Goal: Contribute content: Contribute content

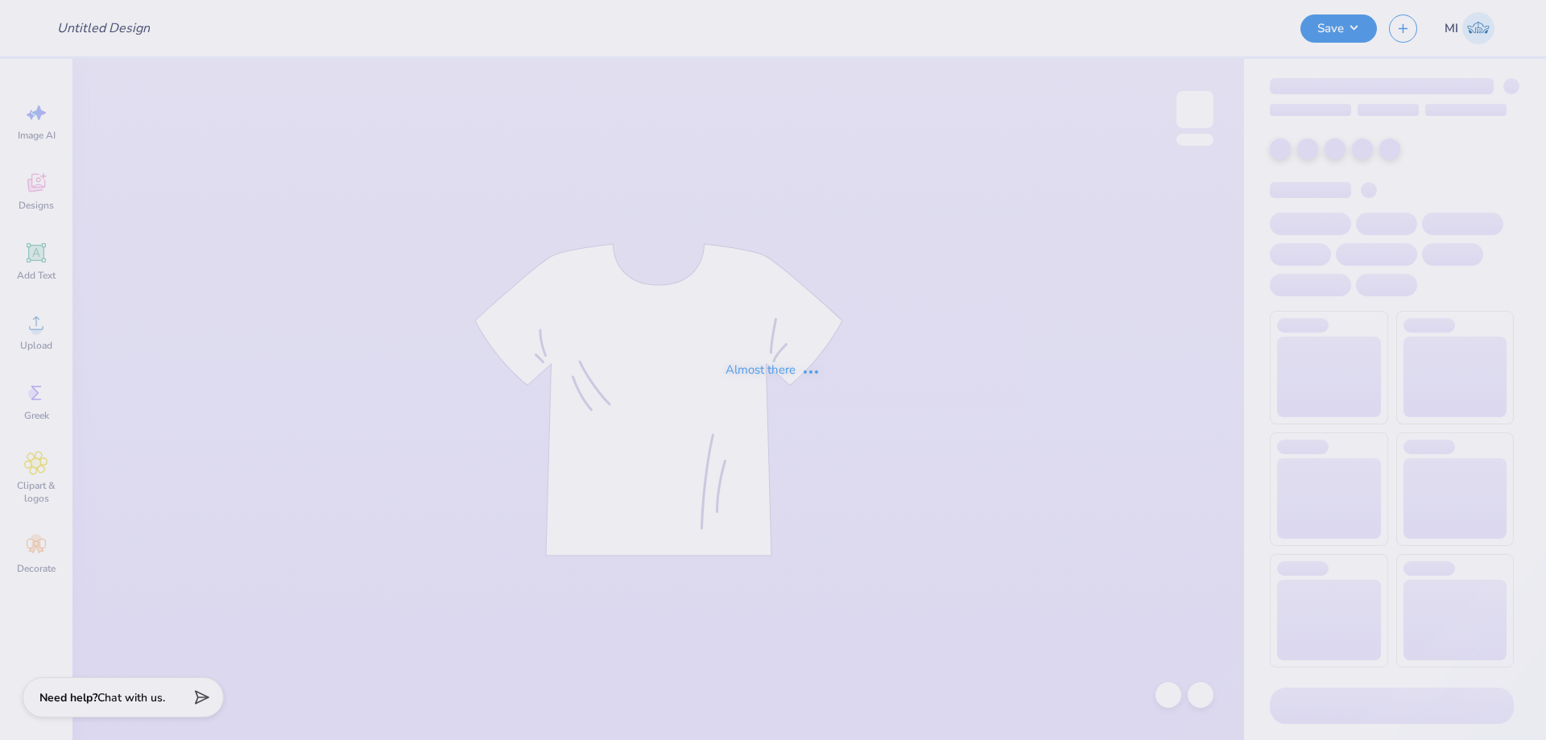
type input "FPS240400"
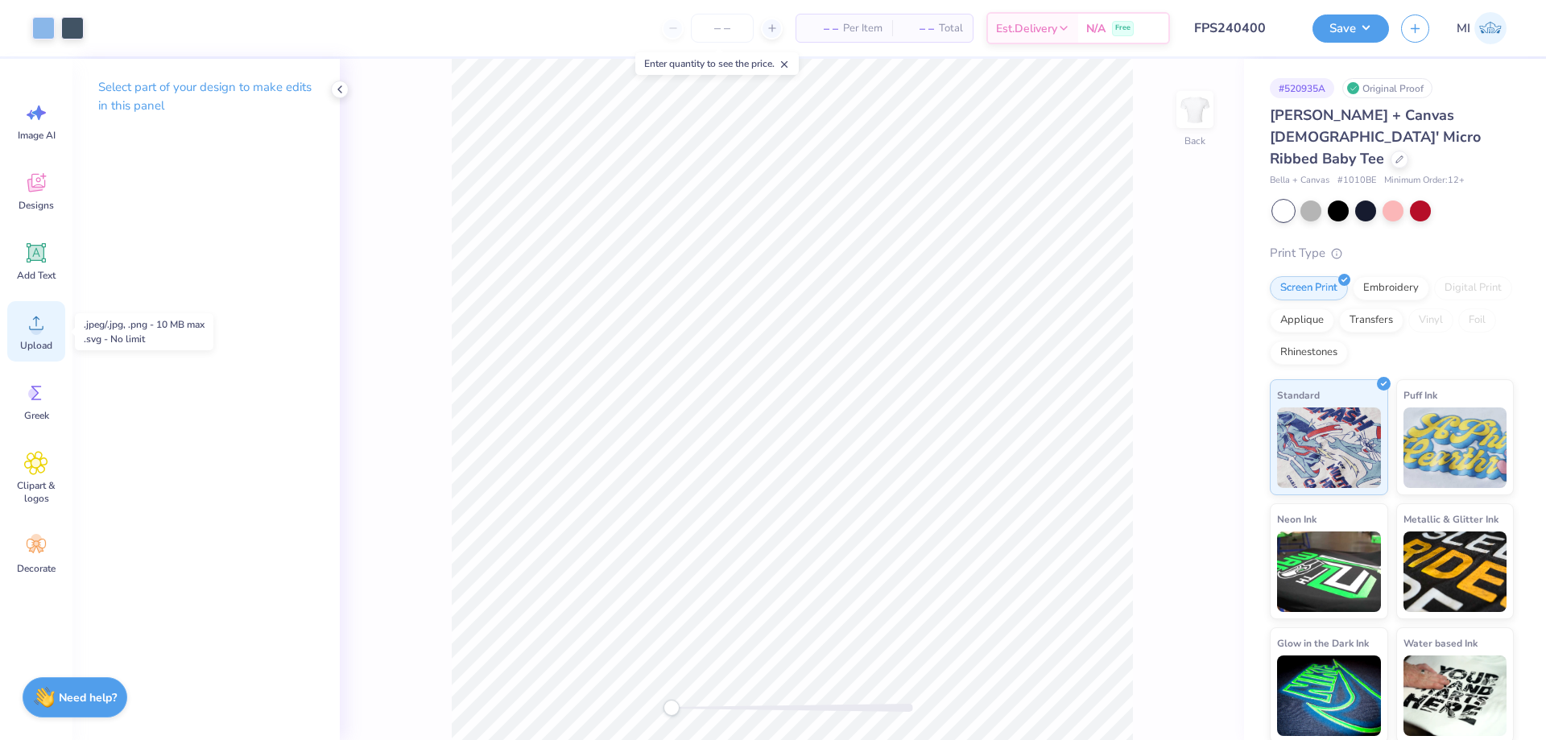
click at [34, 329] on circle at bounding box center [36, 329] width 11 height 11
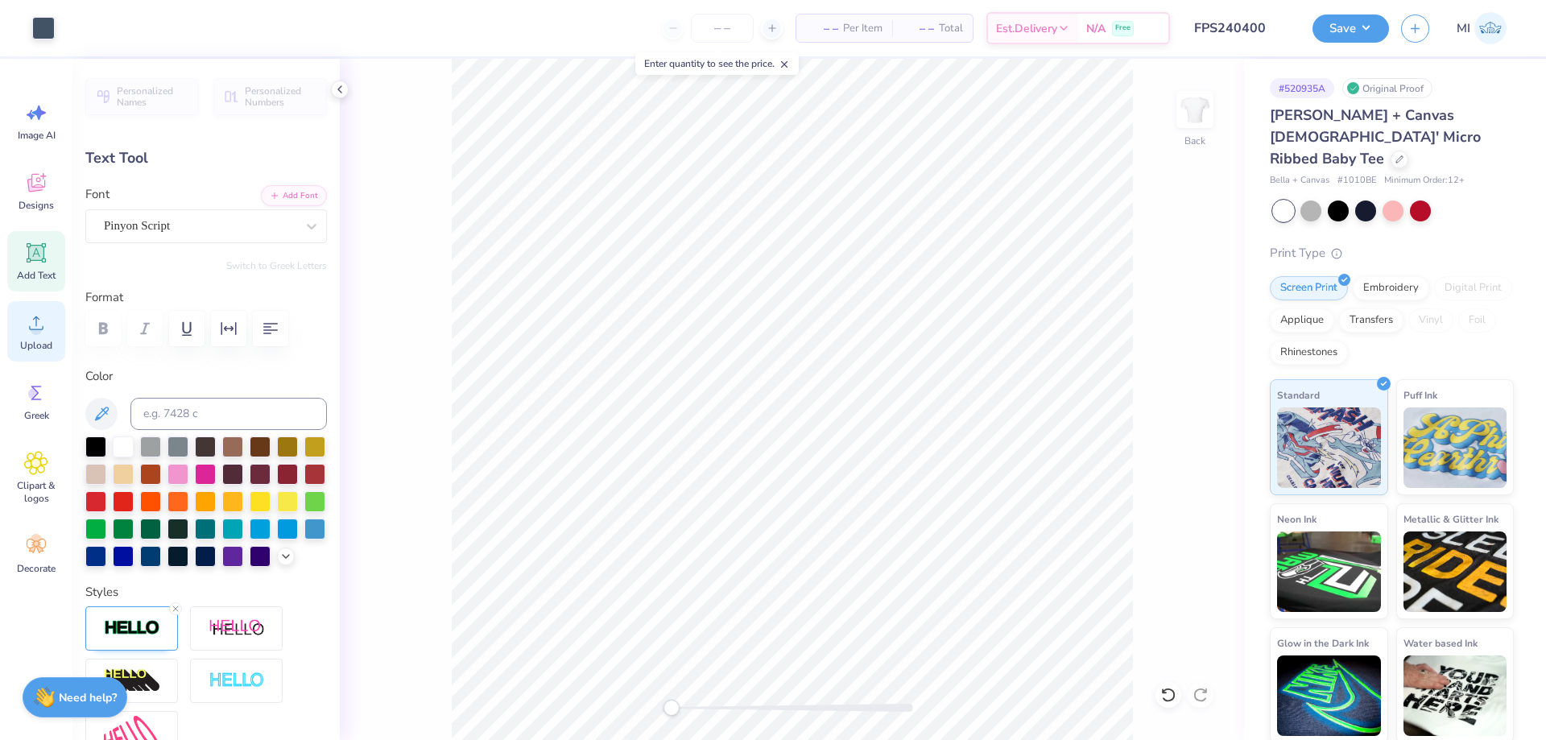
click at [27, 342] on span "Upload" at bounding box center [36, 345] width 32 height 13
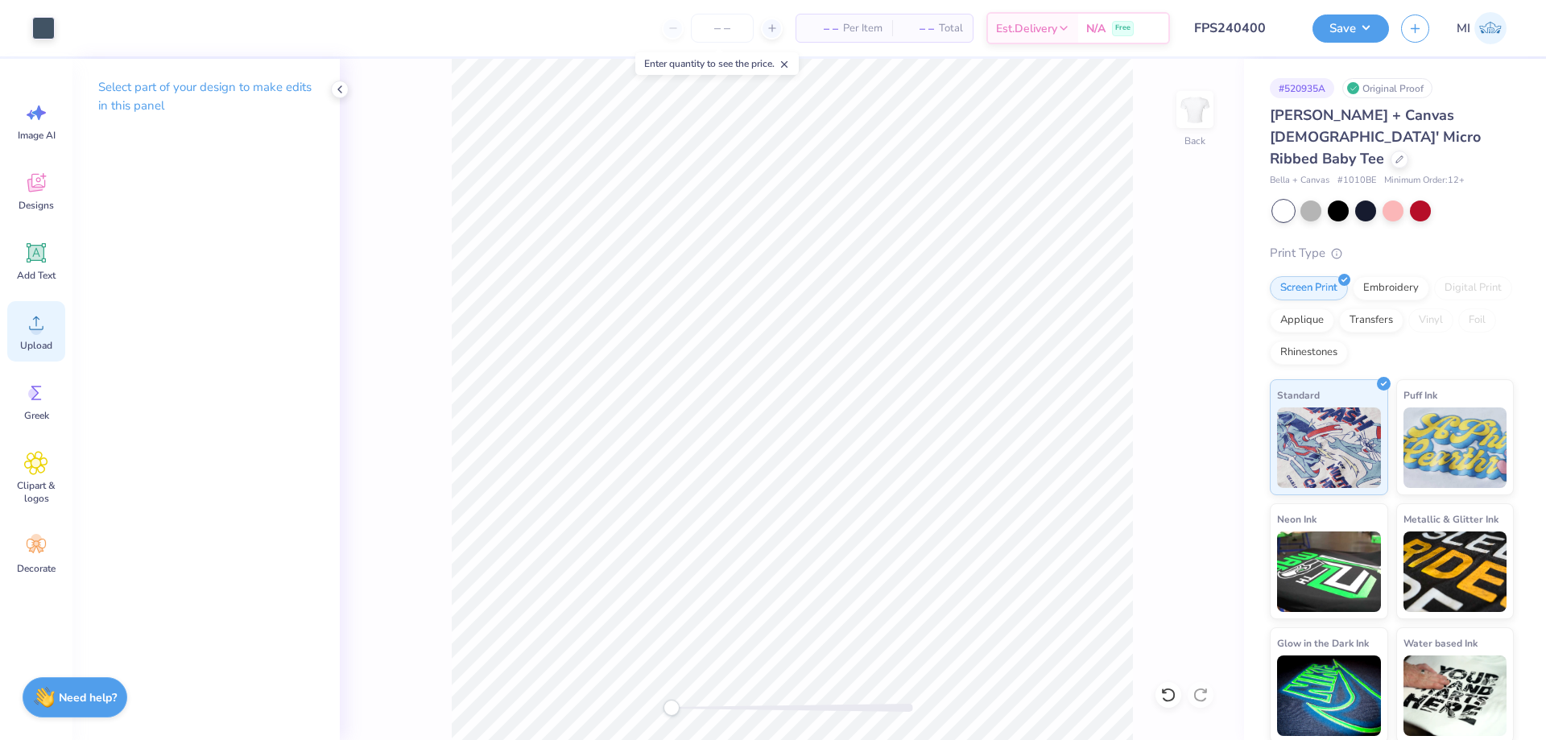
click at [25, 350] on span "Upload" at bounding box center [36, 345] width 32 height 13
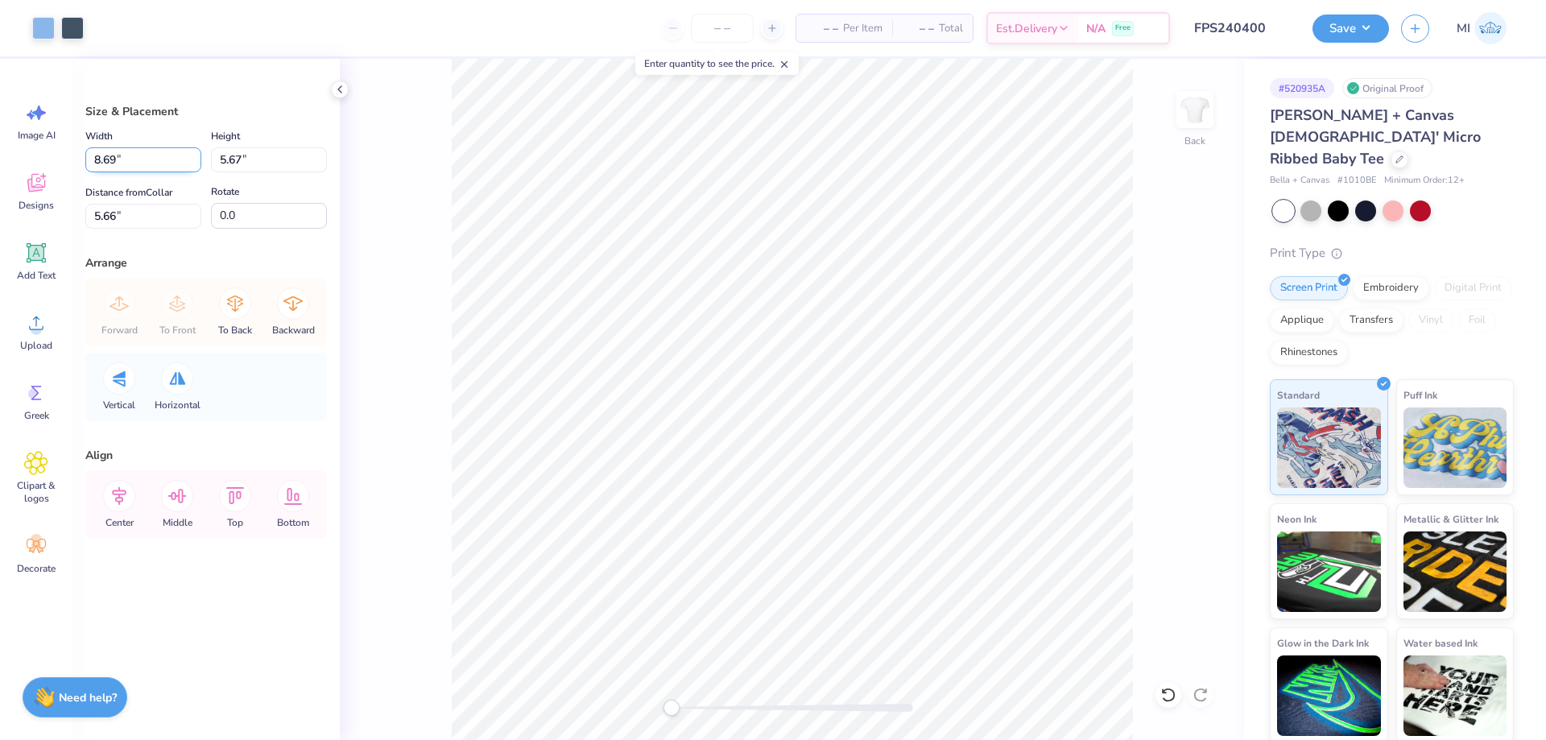
drag, startPoint x: 141, startPoint y: 155, endPoint x: 0, endPoint y: 158, distance: 141.0
click at [85, 158] on input "8.69" at bounding box center [143, 159] width 116 height 25
type input "7.00"
type input "4.57"
click at [131, 213] on input "6.22" at bounding box center [143, 216] width 116 height 25
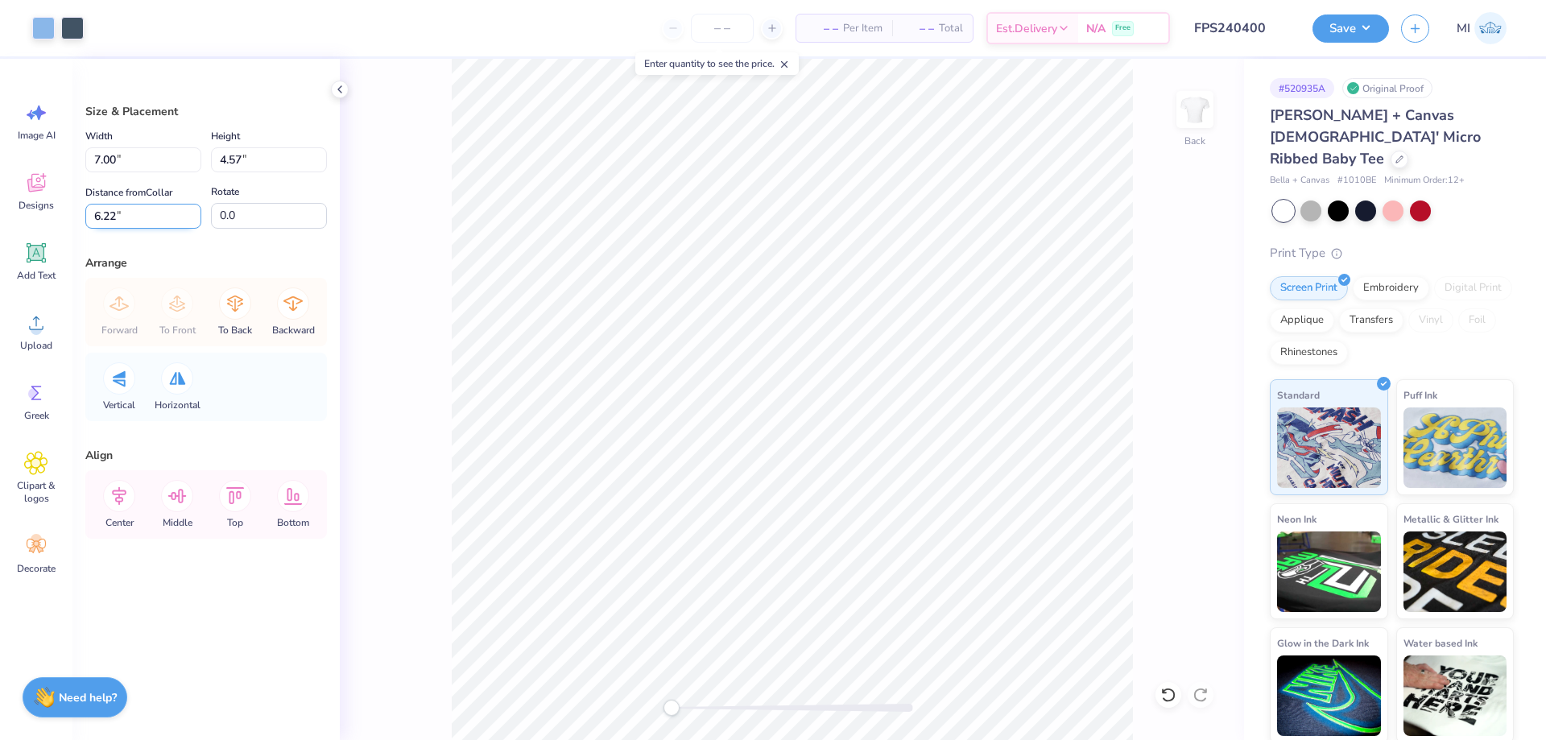
click at [131, 214] on input "6.22" at bounding box center [143, 216] width 116 height 25
click at [131, 214] on input "2" at bounding box center [143, 216] width 116 height 25
type input "2"
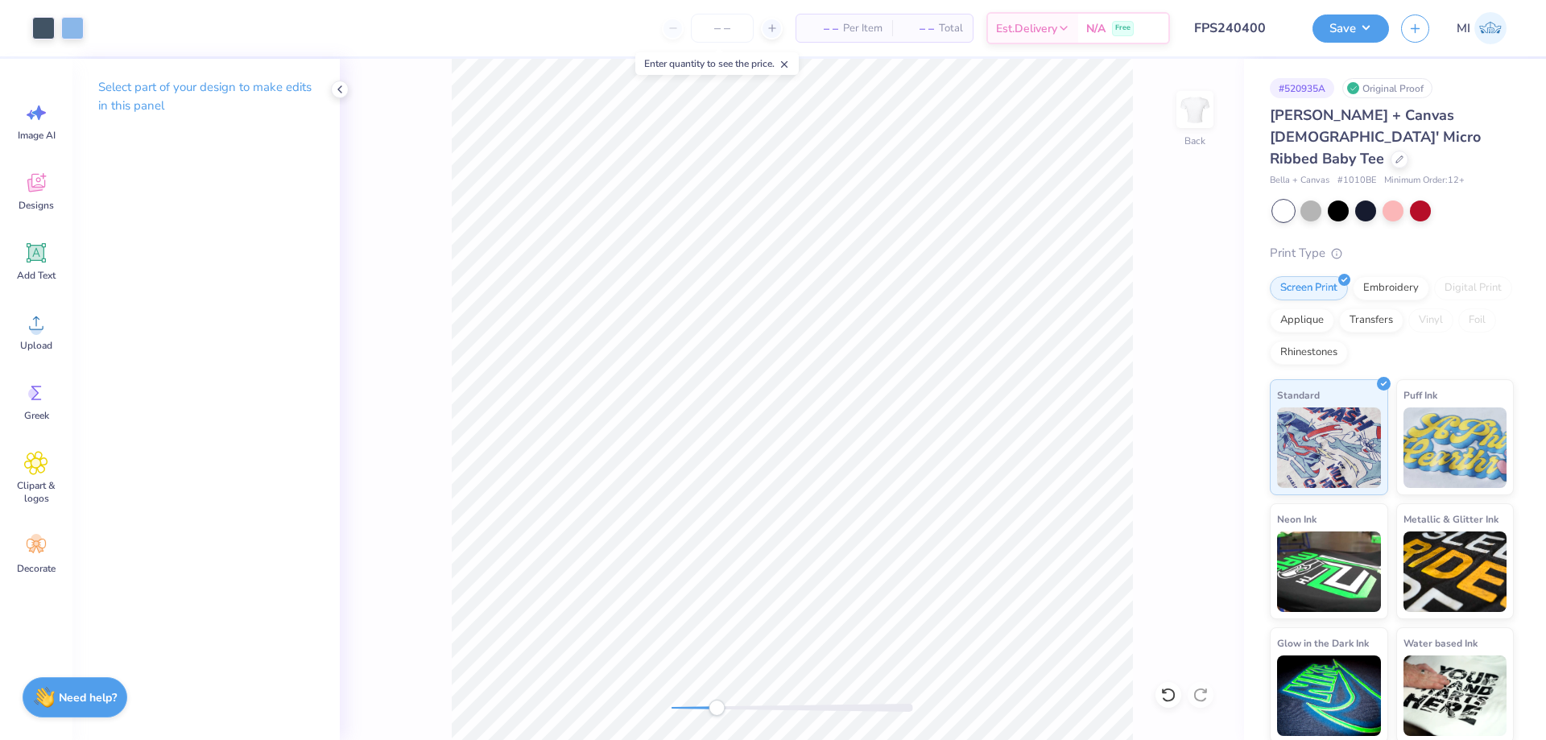
drag, startPoint x: 673, startPoint y: 706, endPoint x: 718, endPoint y: 701, distance: 45.5
click at [718, 708] on div "Accessibility label" at bounding box center [717, 708] width 16 height 16
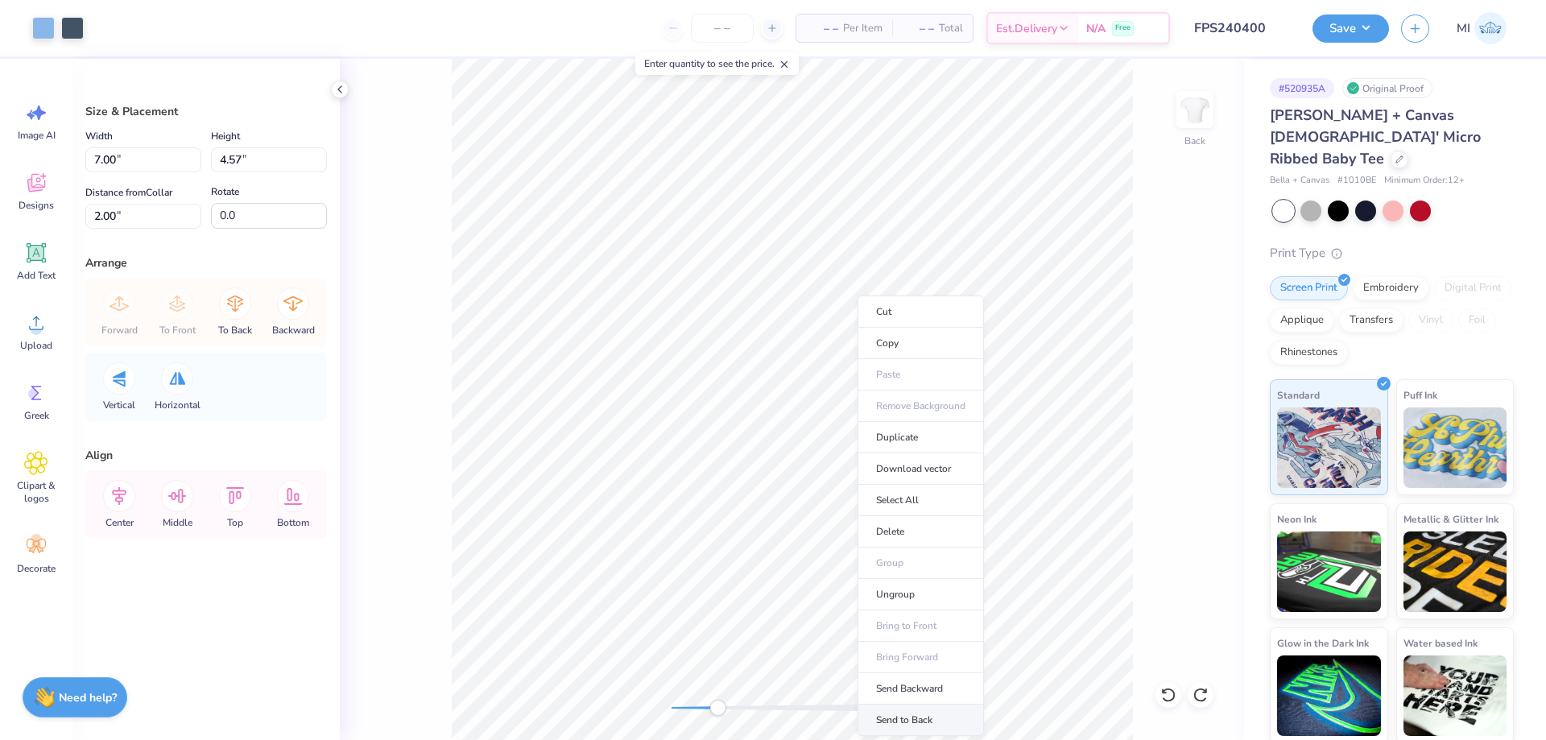
click at [918, 711] on li "Send to Back" at bounding box center [921, 720] width 126 height 31
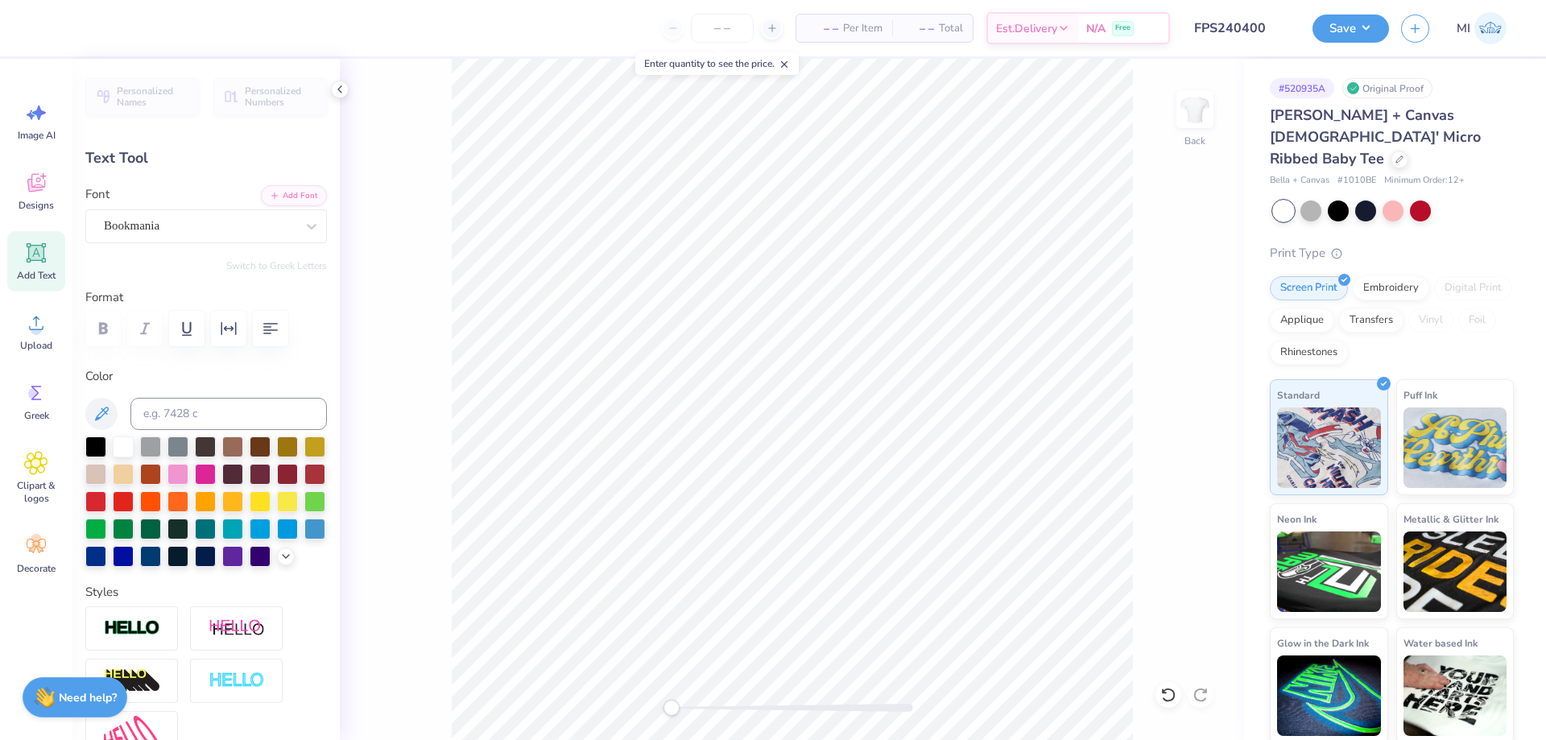
click at [649, 714] on div "Back" at bounding box center [792, 399] width 904 height 681
drag, startPoint x: 692, startPoint y: 706, endPoint x: 753, endPoint y: 710, distance: 61.3
click at [753, 710] on div at bounding box center [793, 708] width 242 height 8
type input "4.81"
type input "0.26"
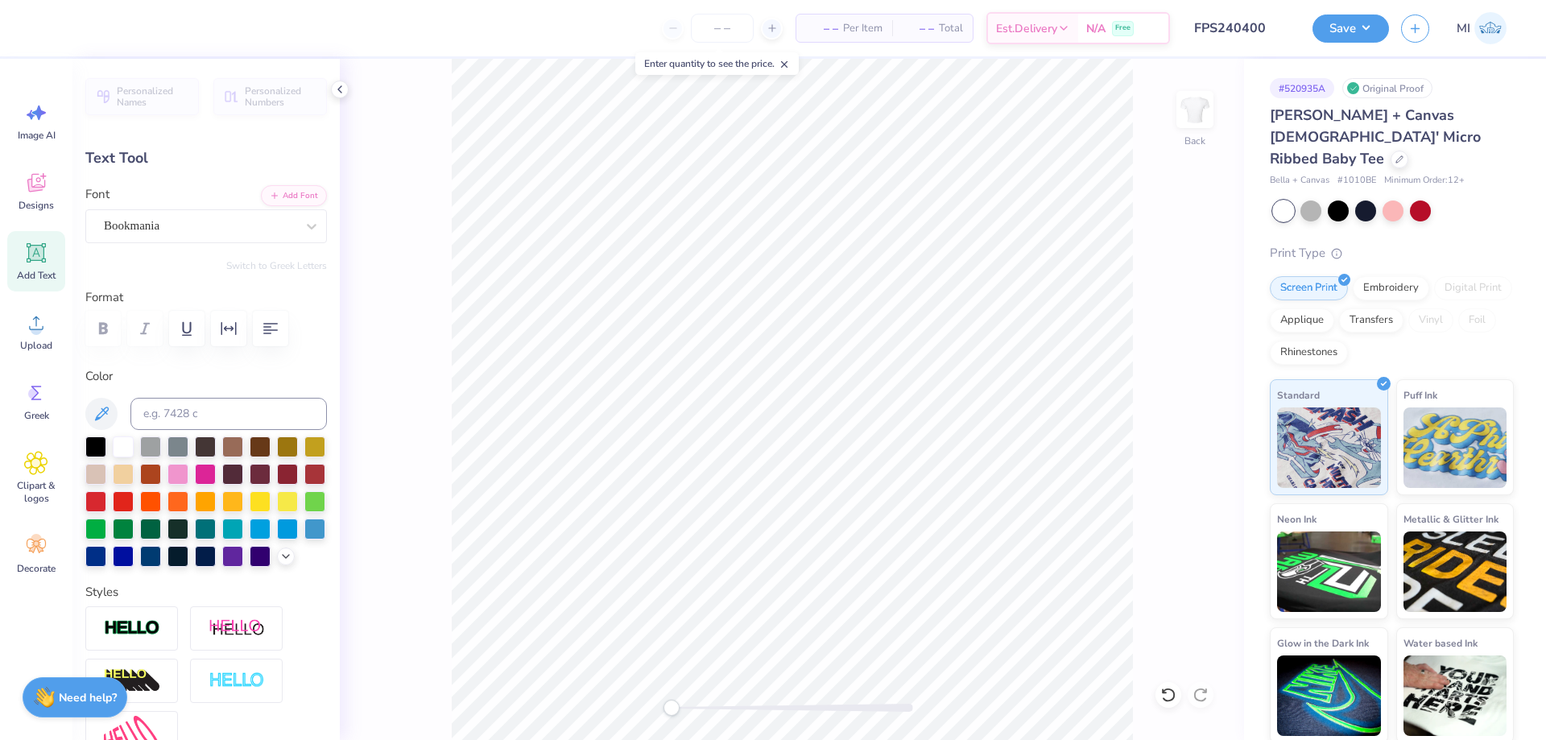
click at [575, 696] on div "Back" at bounding box center [792, 399] width 904 height 681
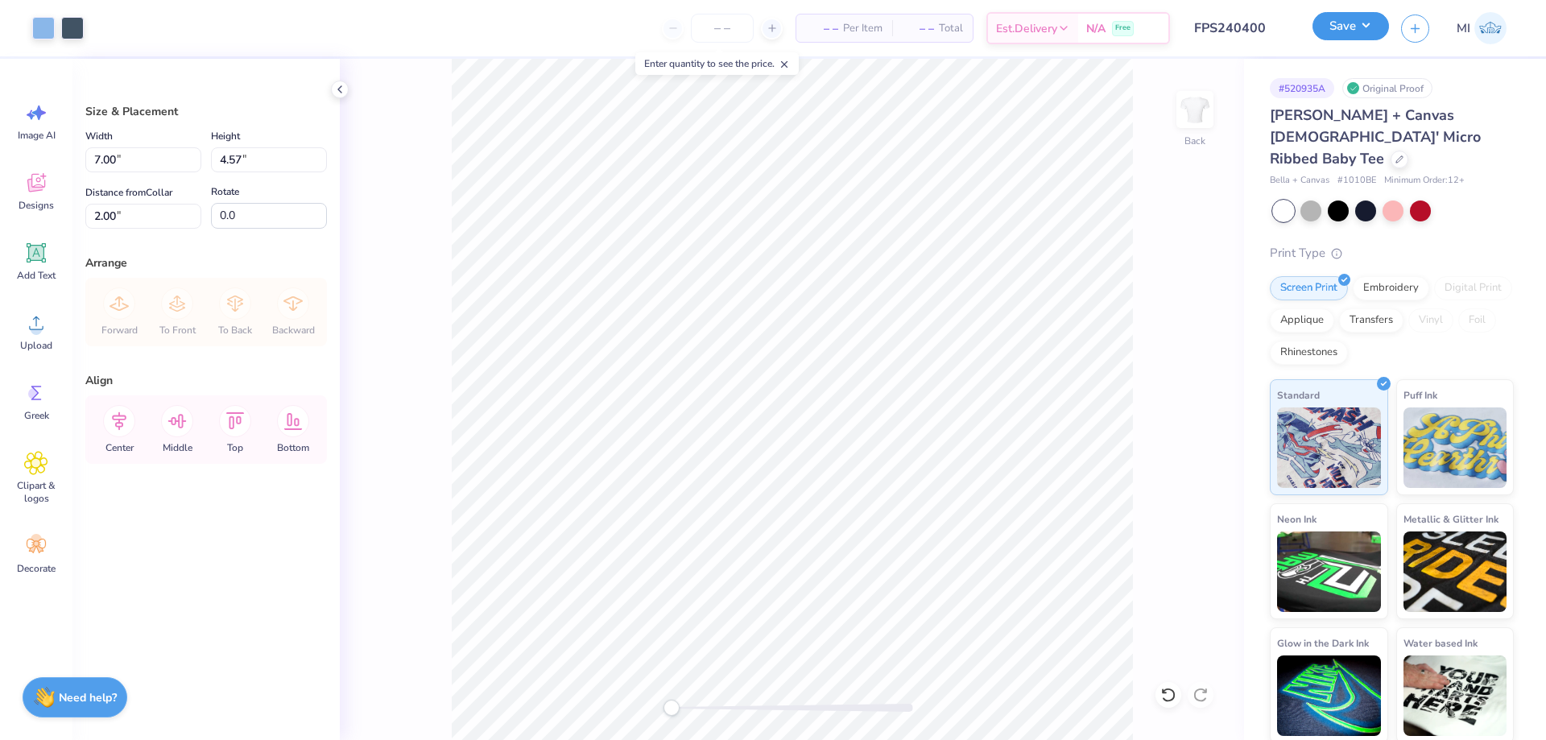
click at [1347, 23] on button "Save" at bounding box center [1351, 26] width 77 height 28
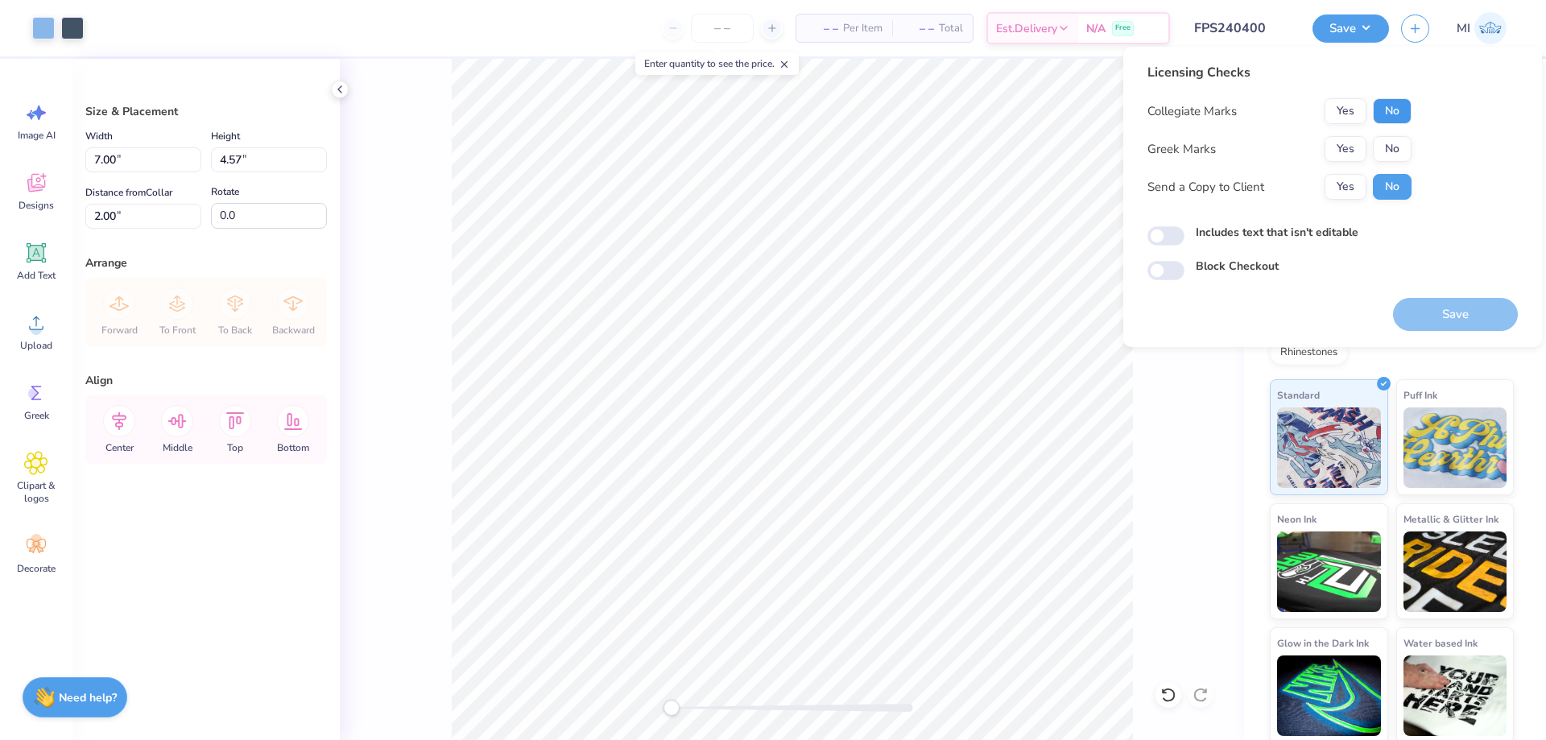
click at [1409, 119] on button "No" at bounding box center [1392, 111] width 39 height 26
click at [1366, 145] on button "Yes" at bounding box center [1346, 149] width 42 height 26
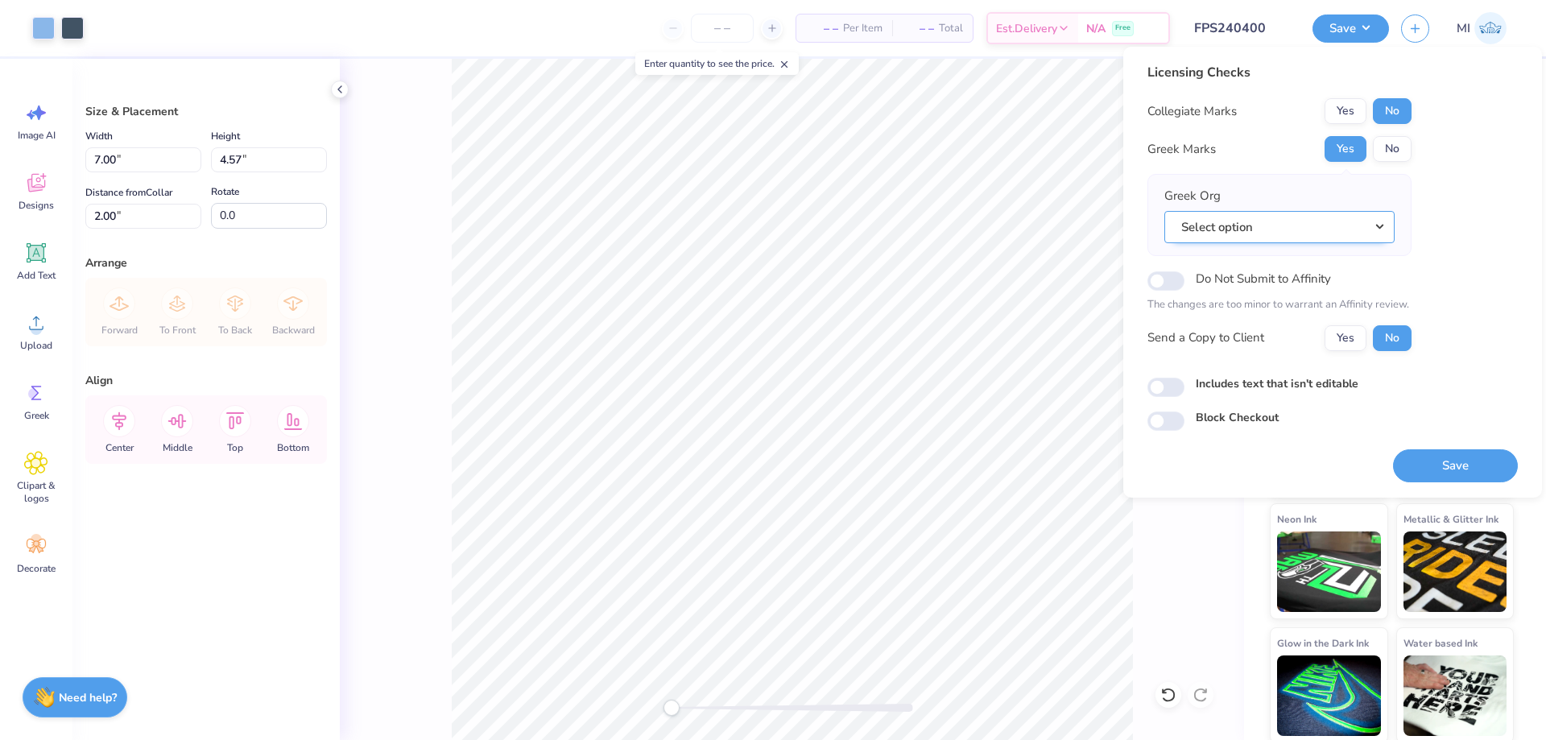
click at [1288, 233] on button "Select option" at bounding box center [1280, 227] width 230 height 33
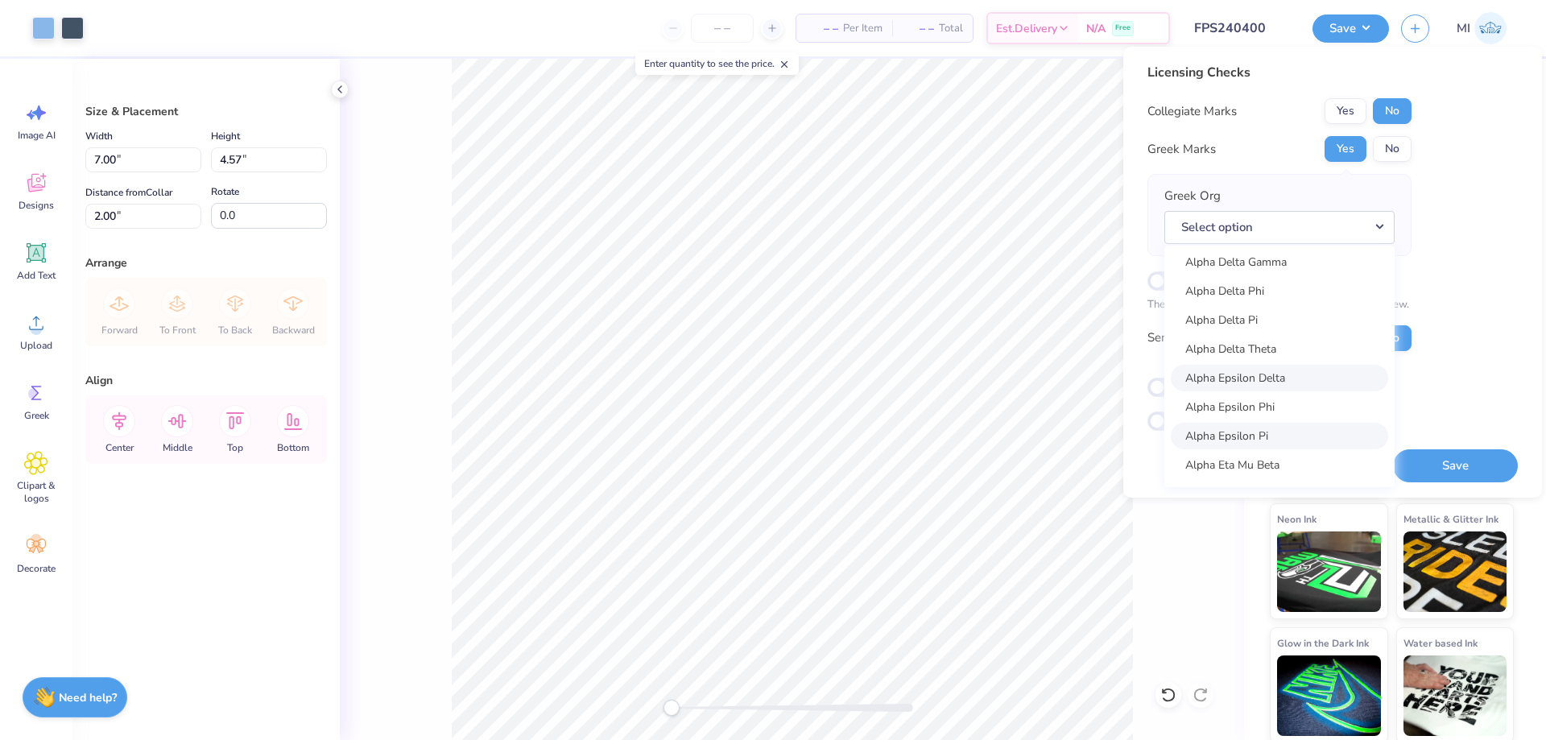
scroll to position [290, 0]
click at [1248, 381] on link "Alpha Delta Pi" at bounding box center [1279, 381] width 217 height 27
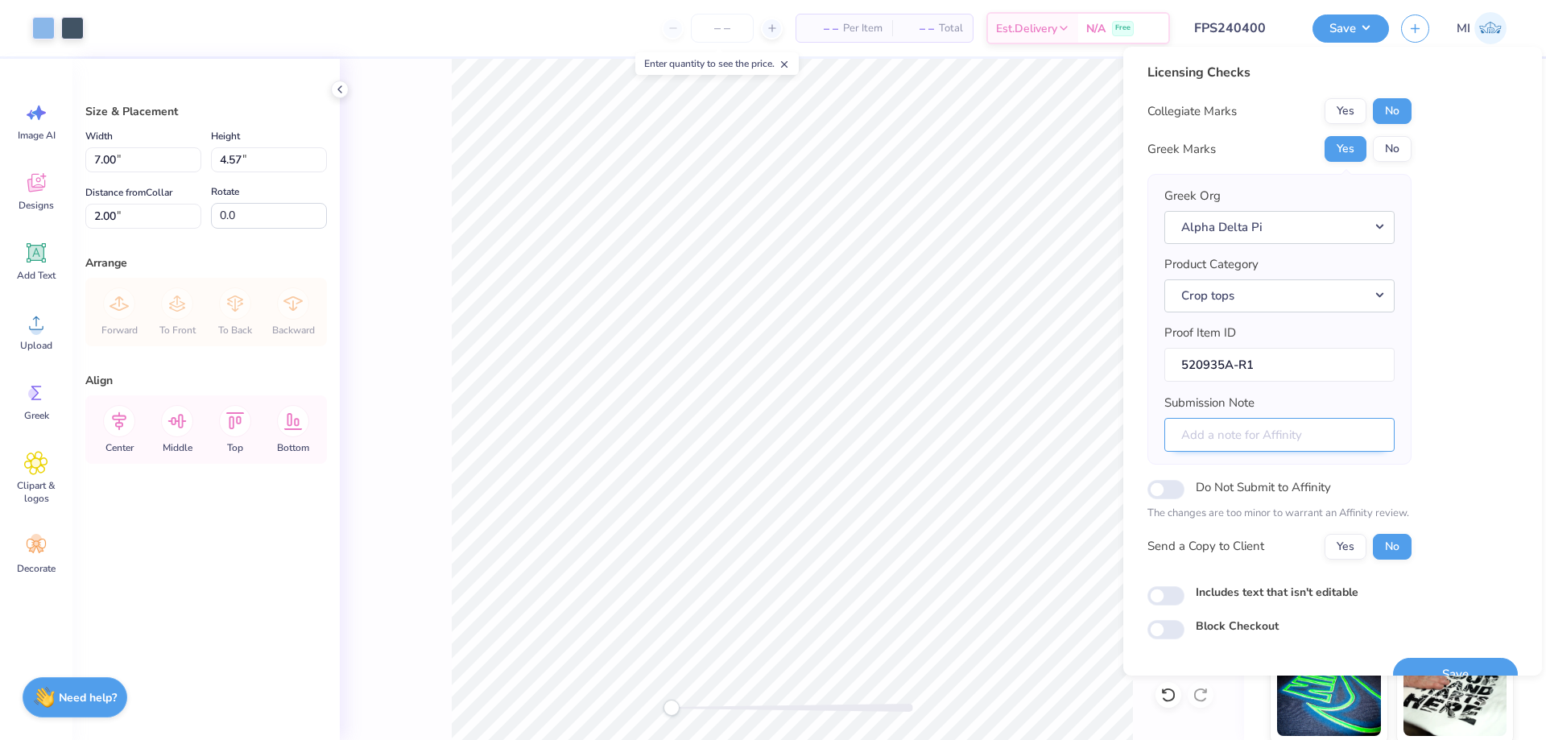
click at [1274, 432] on input "Submission Note" at bounding box center [1280, 435] width 230 height 35
type input "D"
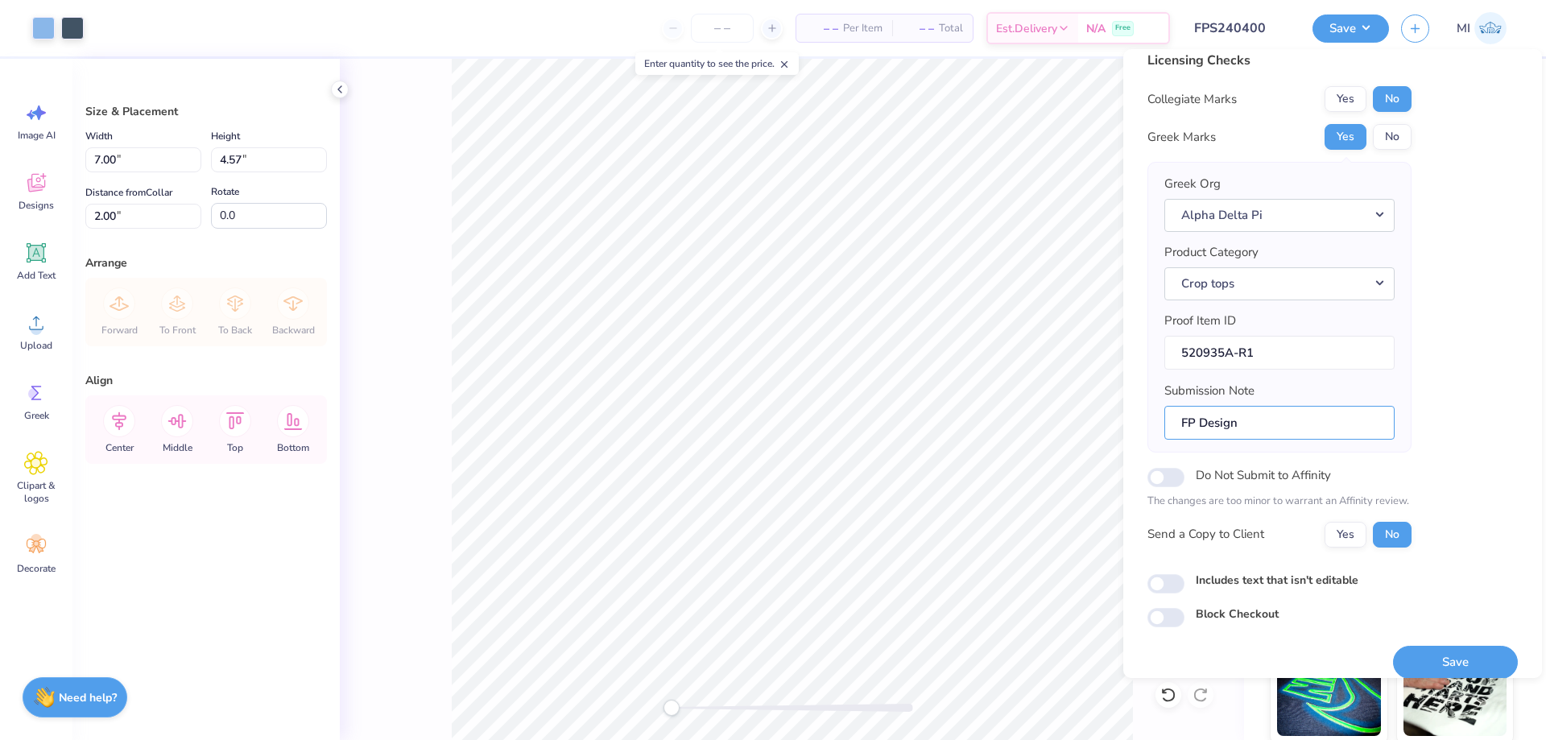
scroll to position [31, 0]
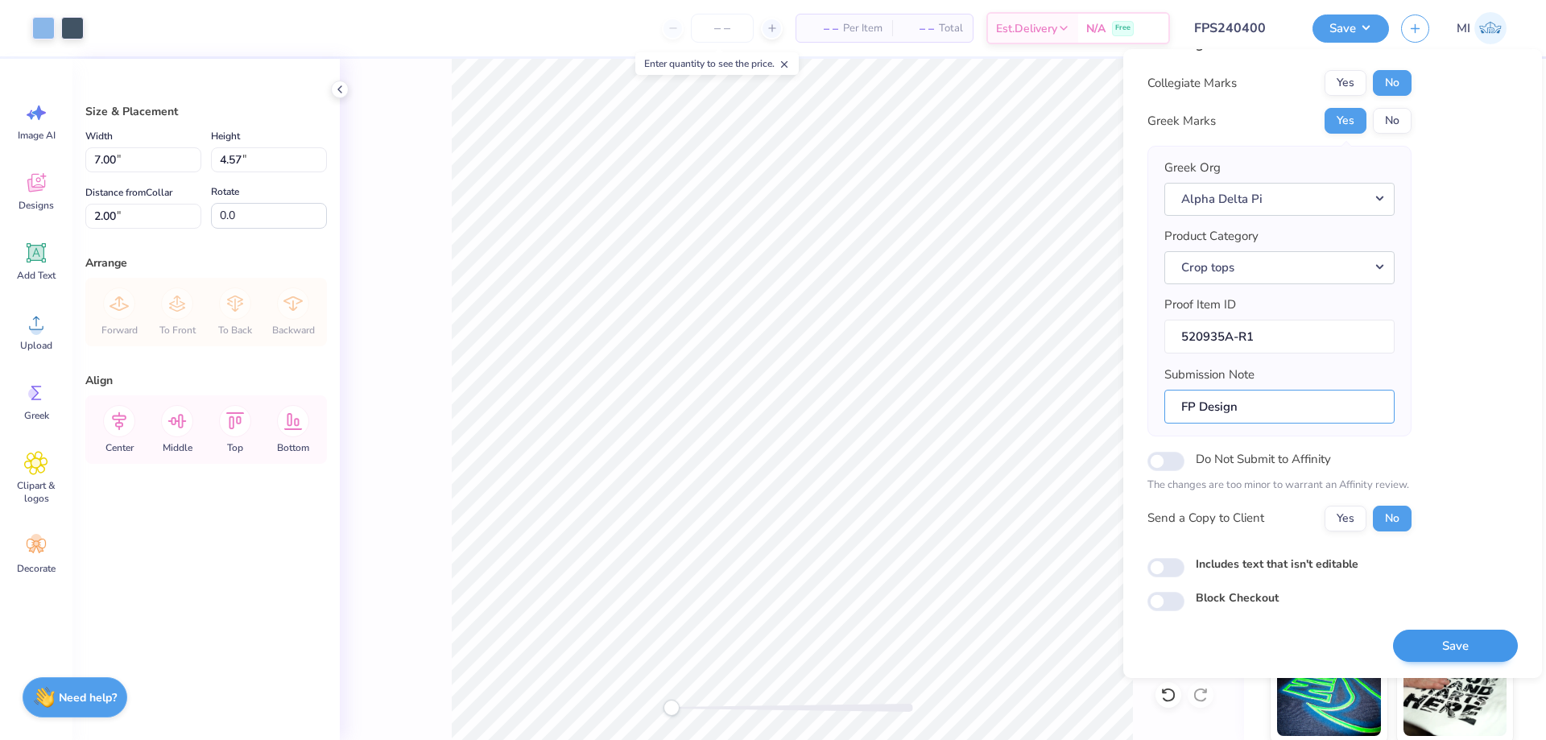
type input "FP Design"
click at [1469, 640] on button "Save" at bounding box center [1455, 646] width 125 height 33
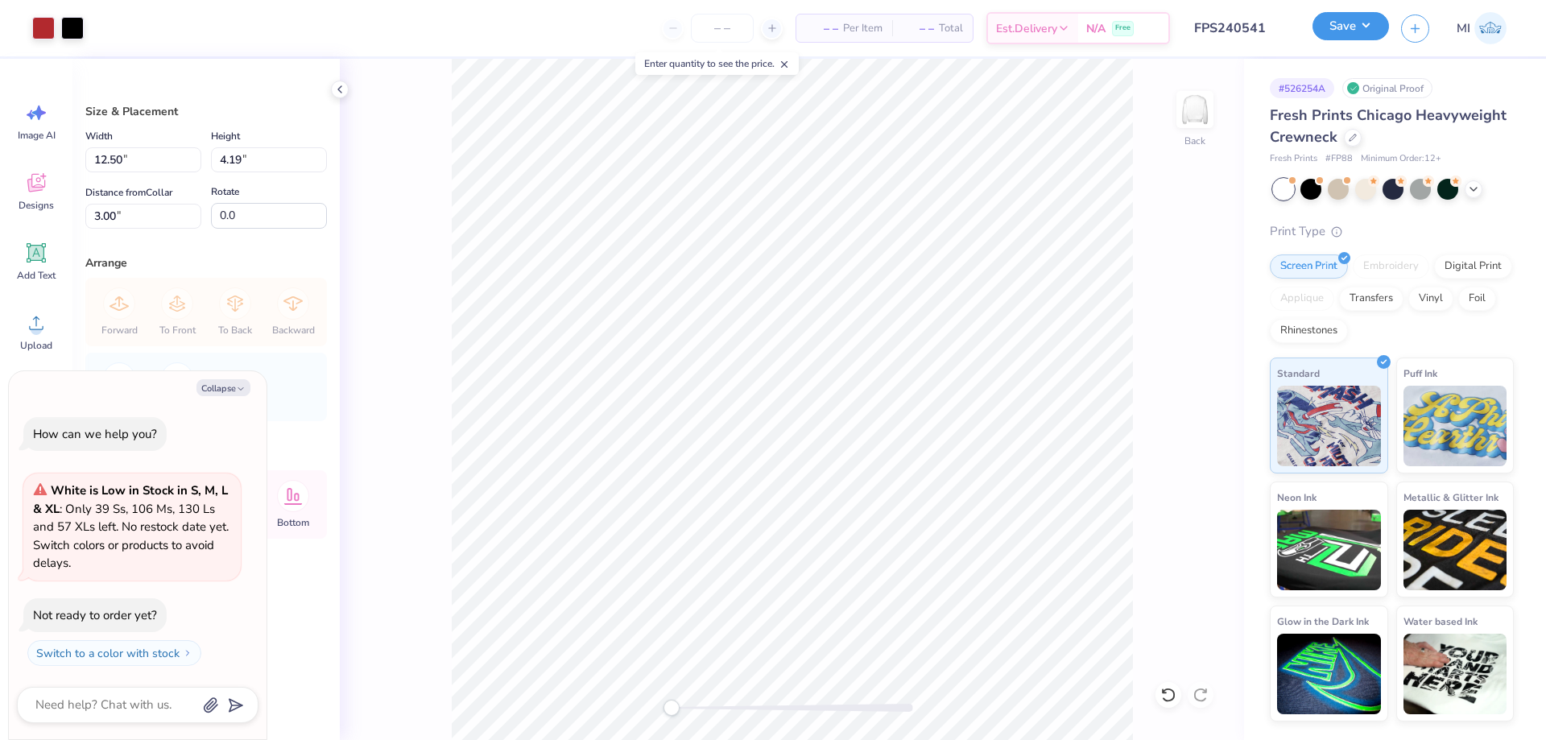
click at [1347, 22] on button "Save" at bounding box center [1351, 26] width 77 height 28
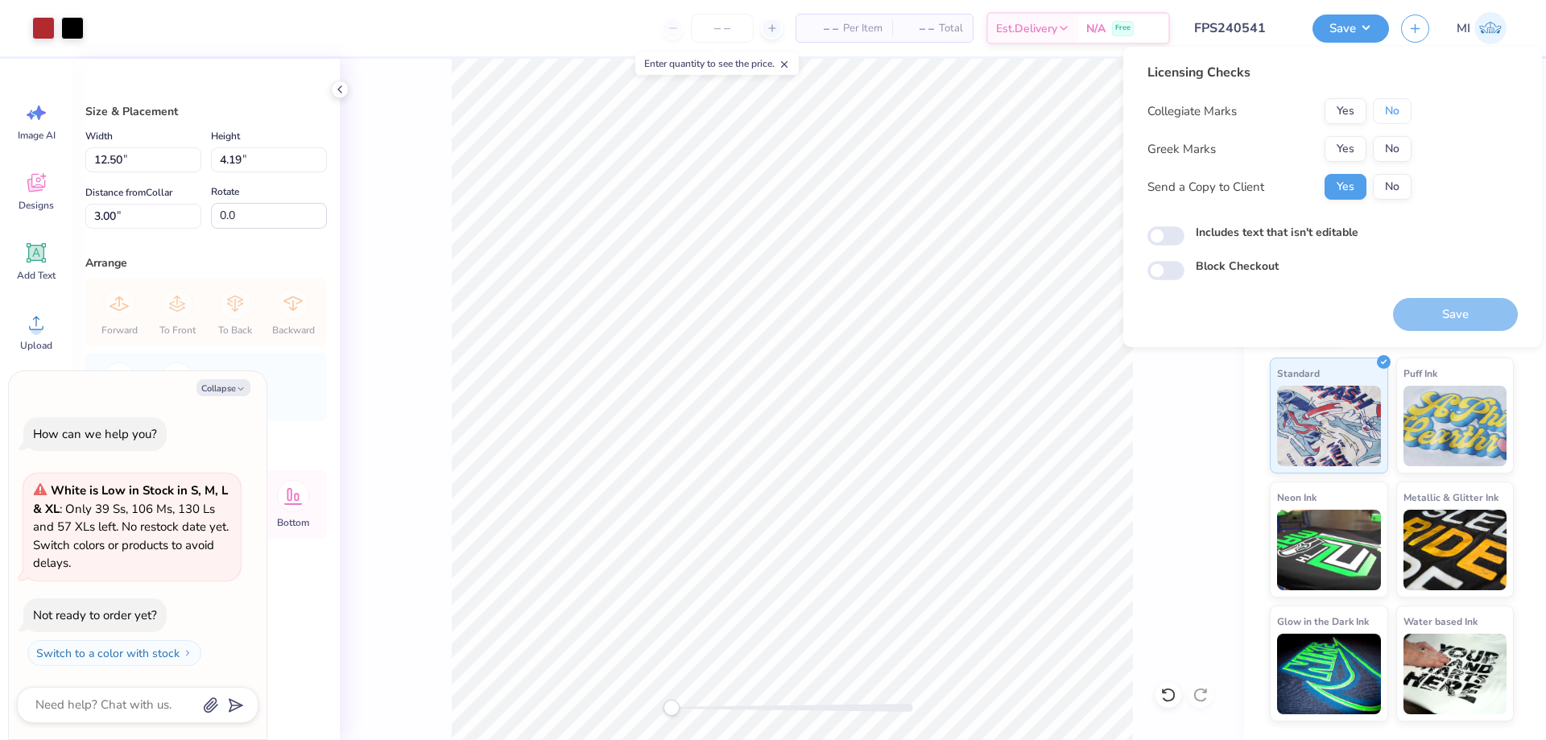
drag, startPoint x: 1389, startPoint y: 122, endPoint x: 1359, endPoint y: 135, distance: 32.5
click at [1383, 123] on button "No" at bounding box center [1392, 111] width 39 height 26
click at [1336, 150] on button "Yes" at bounding box center [1346, 149] width 42 height 26
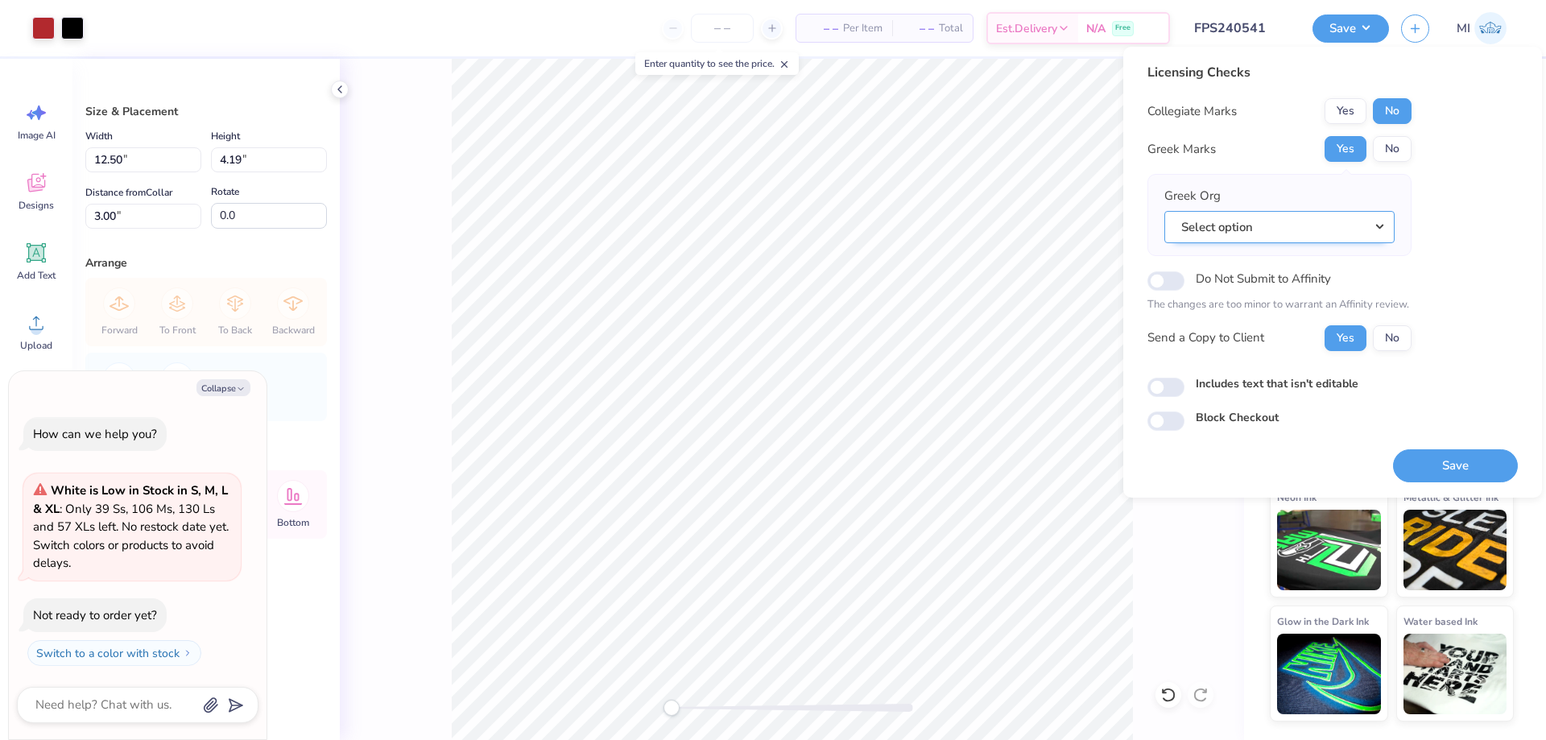
click at [1348, 242] on button "Select option" at bounding box center [1280, 227] width 230 height 33
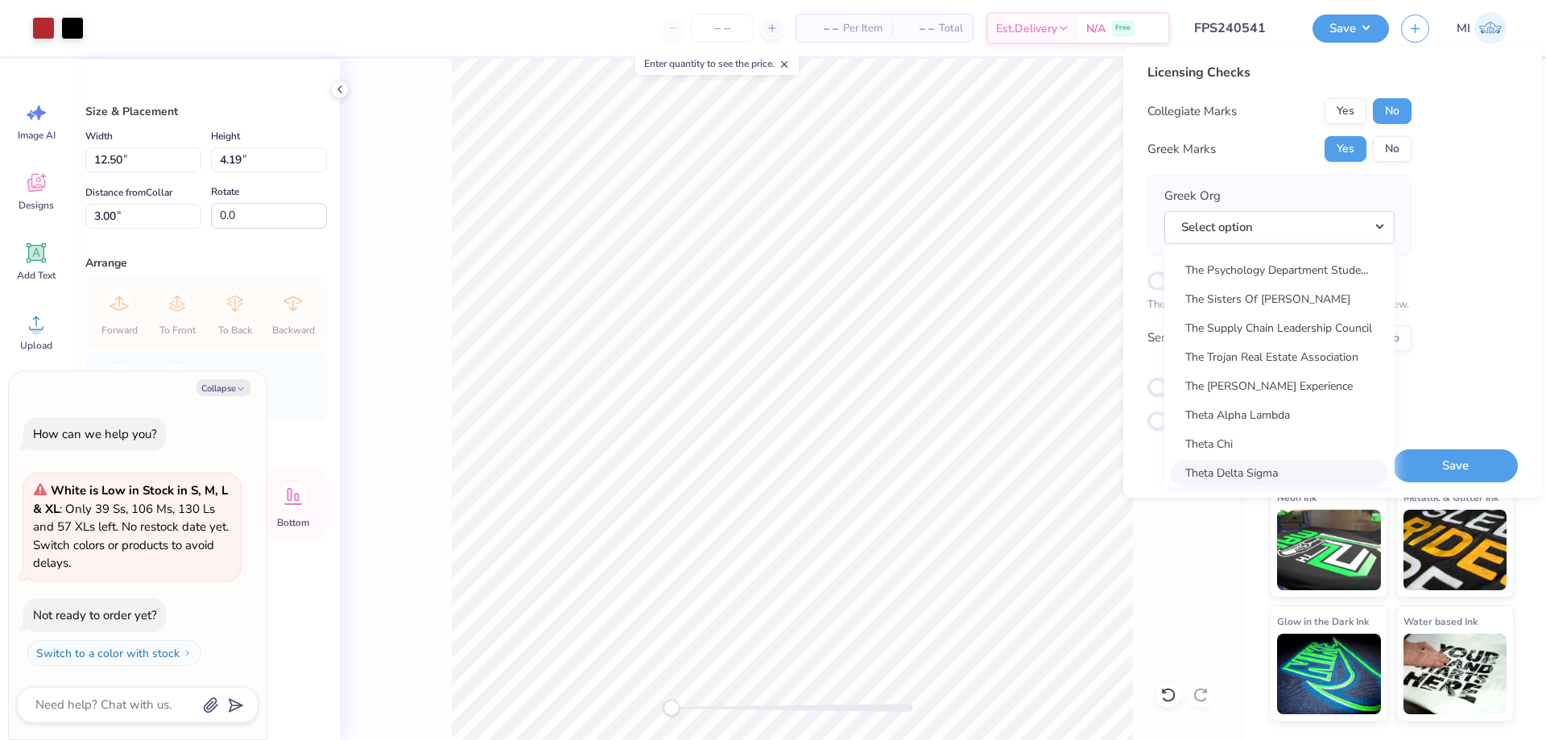
scroll to position [11903, 0]
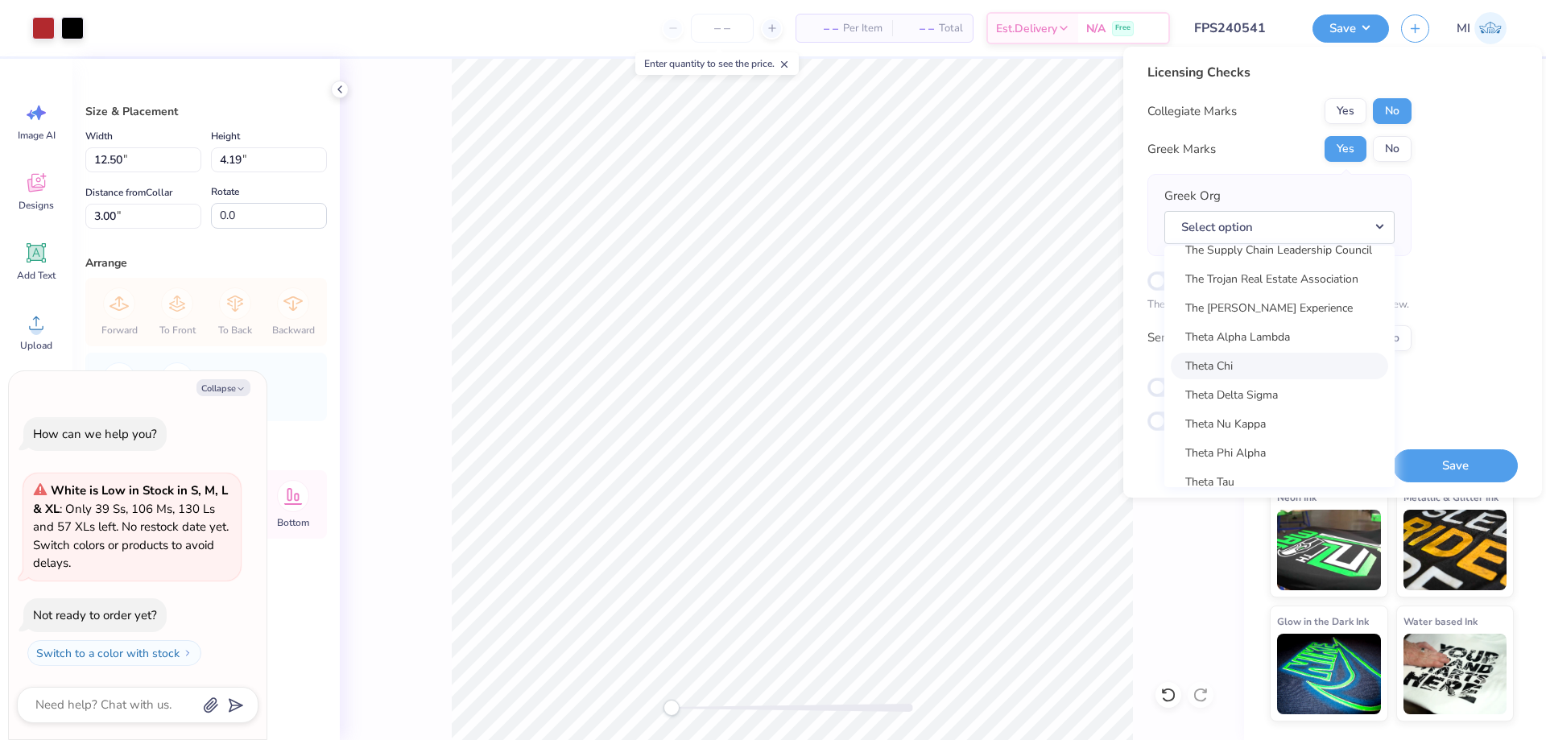
click at [1244, 372] on link "Theta Chi" at bounding box center [1279, 366] width 217 height 27
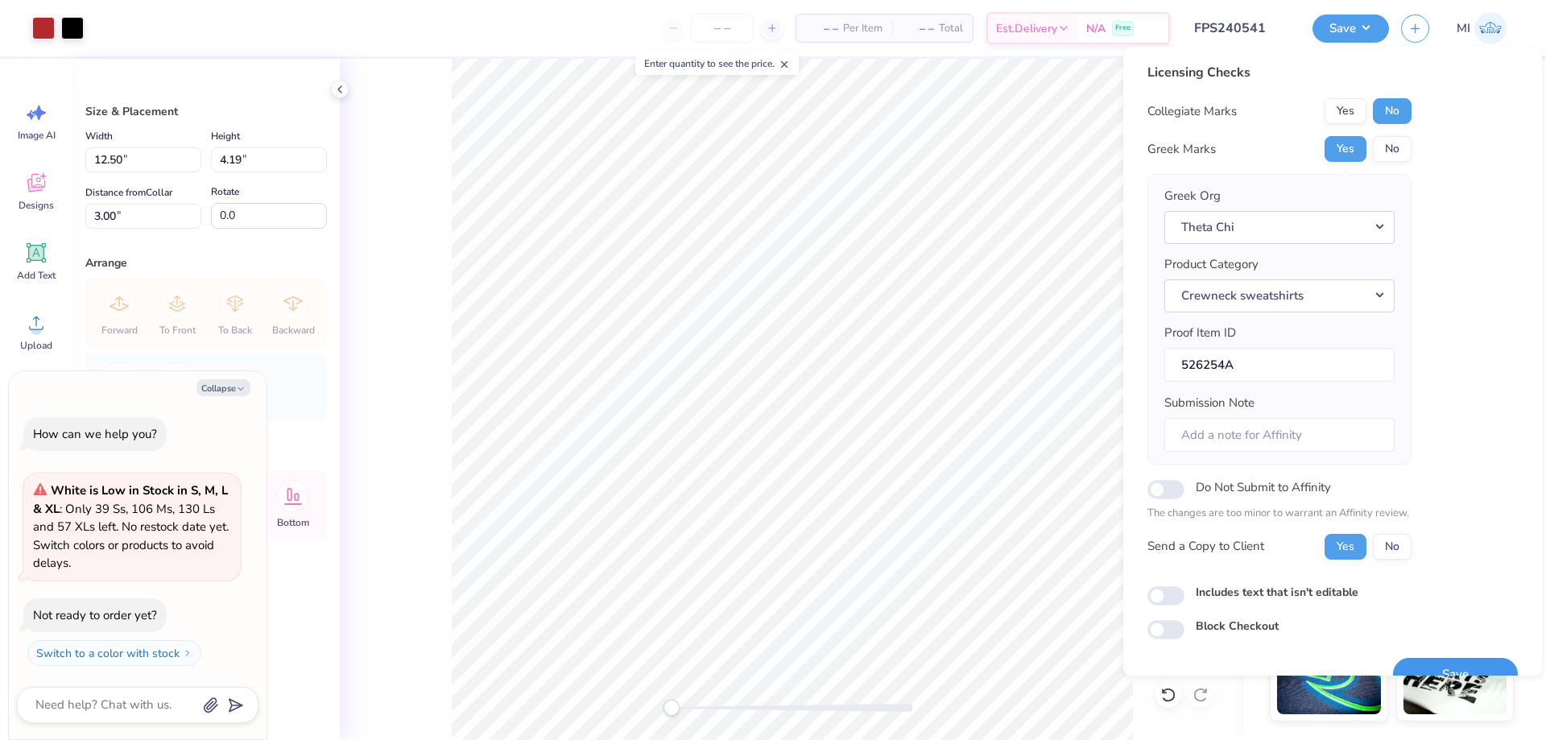
click at [1441, 660] on button "Save" at bounding box center [1455, 674] width 125 height 33
type textarea "x"
